Goal: Find specific page/section: Find specific page/section

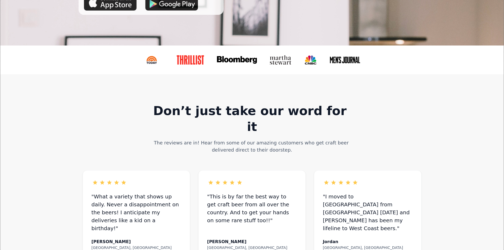
scroll to position [142, 0]
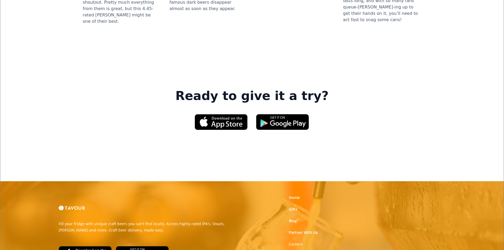
scroll to position [767, 0]
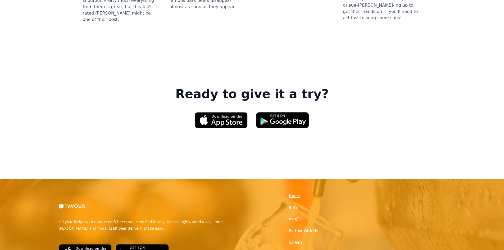
click at [294, 193] on link "Home" at bounding box center [294, 195] width 11 height 5
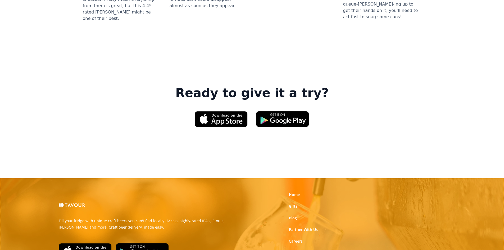
scroll to position [803, 0]
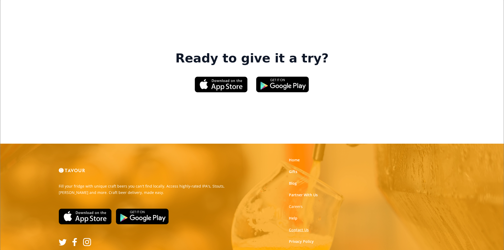
click at [294, 227] on link "Contact Us" at bounding box center [299, 229] width 20 height 5
